Goal: Find specific page/section: Find specific page/section

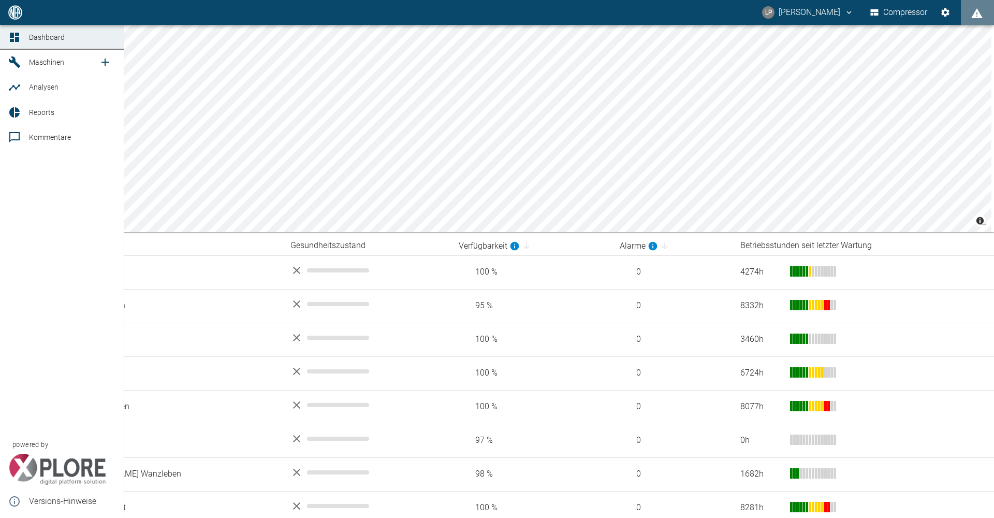
click at [46, 59] on span "Maschinen" at bounding box center [46, 62] width 35 height 8
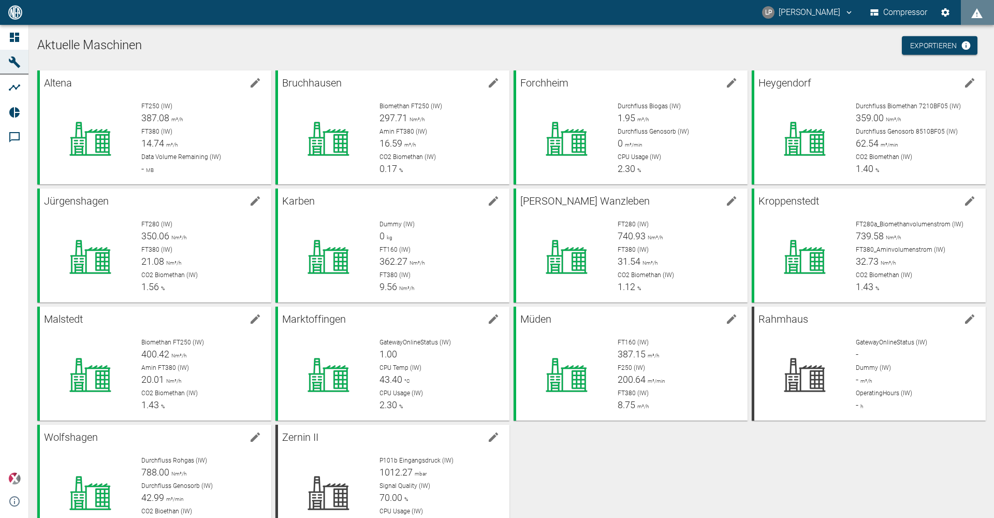
click at [676, 470] on div "Altena FT250 (IW) 387.08 m³/h FT380 (IW) 14.74 m³/h Data Volume Remaining (IW) …" at bounding box center [509, 302] width 953 height 472
click at [657, 470] on div "Altena FT250 (IW) 387.08 m³/h FT380 (IW) 14.74 m³/h Data Volume Remaining (IW) …" at bounding box center [509, 302] width 953 height 472
click at [657, 472] on div "Altena FT250 (IW) 387.08 m³/h FT380 (IW) 14.74 m³/h Data Volume Remaining (IW) …" at bounding box center [509, 302] width 953 height 472
click at [757, 478] on div "Altena FT250 (IW) 387.07 m³/h FT380 (IW) 14.87 m³/h Data Volume Remaining (IW) …" at bounding box center [509, 302] width 953 height 472
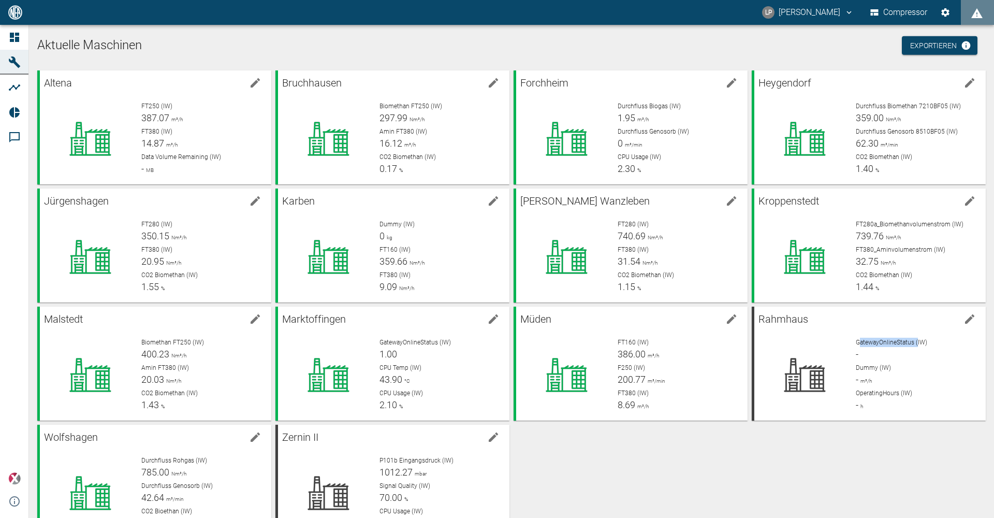
click at [757, 478] on div "Altena FT250 (IW) 387.07 m³/h FT380 (IW) 14.87 m³/h Data Volume Remaining (IW) …" at bounding box center [509, 302] width 953 height 472
drag, startPoint x: 757, startPoint y: 478, endPoint x: 746, endPoint y: 478, distance: 11.4
click at [746, 478] on div "Altena FT250 (IW) 387.07 m³/h FT380 (IW) 14.87 m³/h Data Volume Remaining (IW) …" at bounding box center [509, 302] width 953 height 472
click at [741, 478] on div "Altena FT250 (IW) 387.14 m³/h FT380 (IW) 14.75 m³/h Data Volume Remaining (IW) …" at bounding box center [509, 302] width 953 height 472
